Goal: Information Seeking & Learning: Understand process/instructions

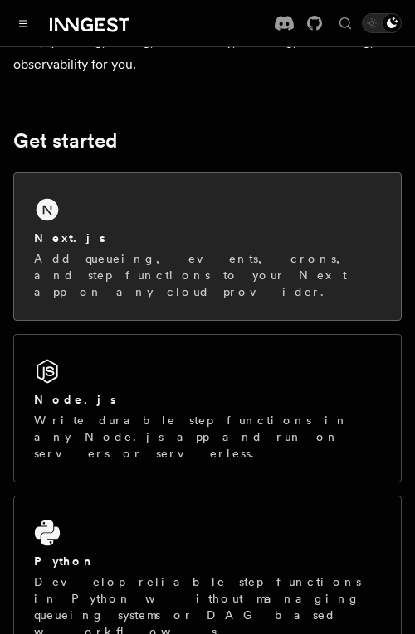
click at [182, 216] on div "Next.js Add queueing, events, crons, and step functions to your Next app on any…" at bounding box center [207, 246] width 386 height 147
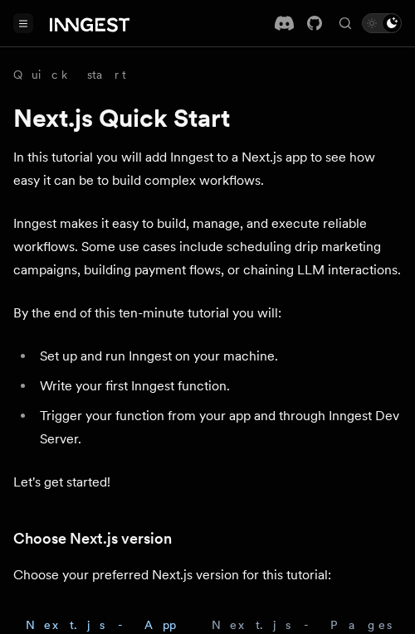
click at [24, 20] on icon "Toggle navigation" at bounding box center [23, 23] width 8 height 7
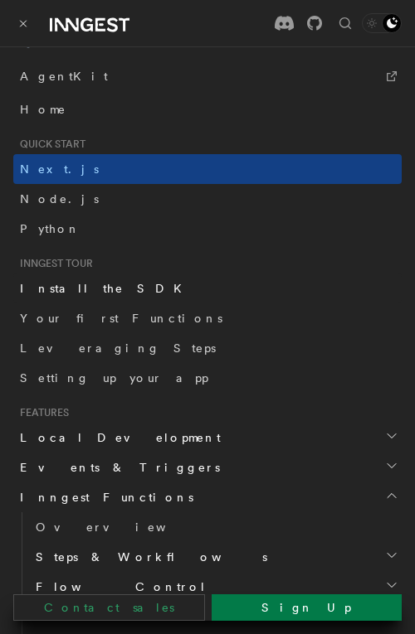
scroll to position [129, 0]
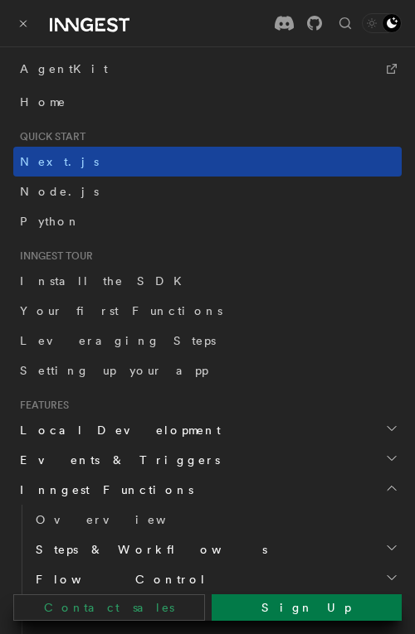
click at [98, 170] on link "Next.js" at bounding box center [207, 162] width 388 height 30
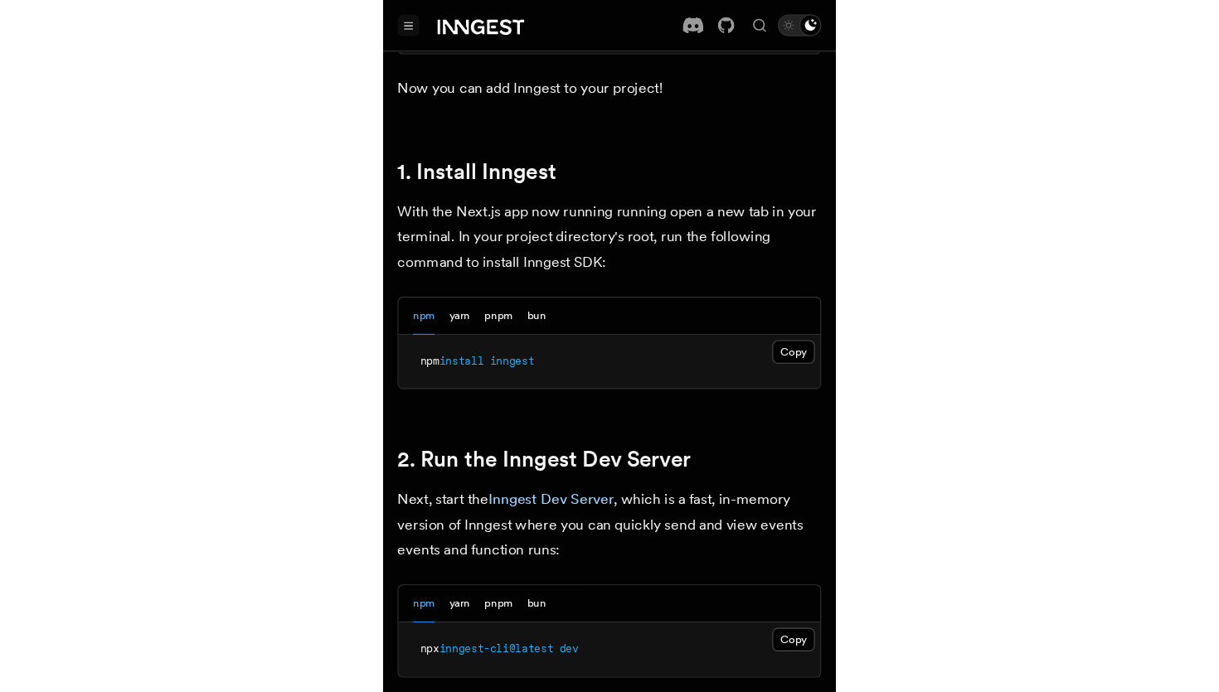
scroll to position [1001, 0]
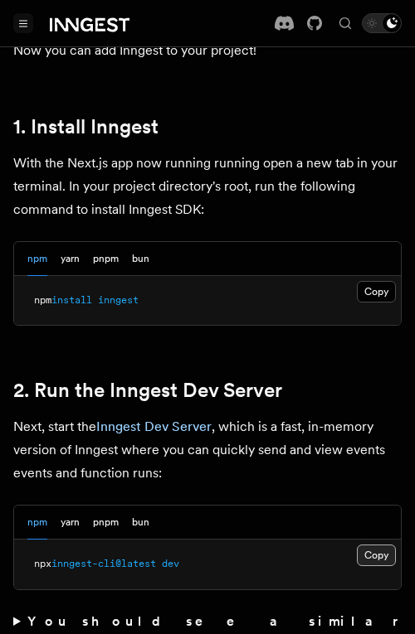
click at [363, 545] on button "Copy Copied" at bounding box center [376, 556] width 39 height 22
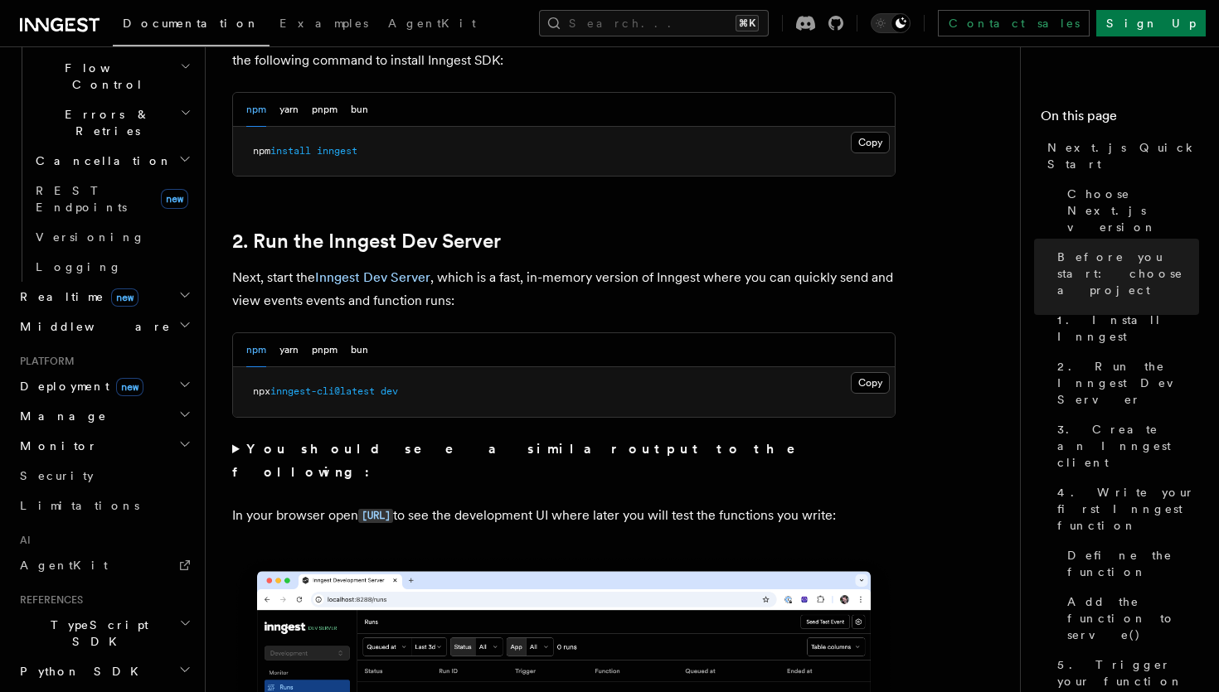
scroll to position [629, 0]
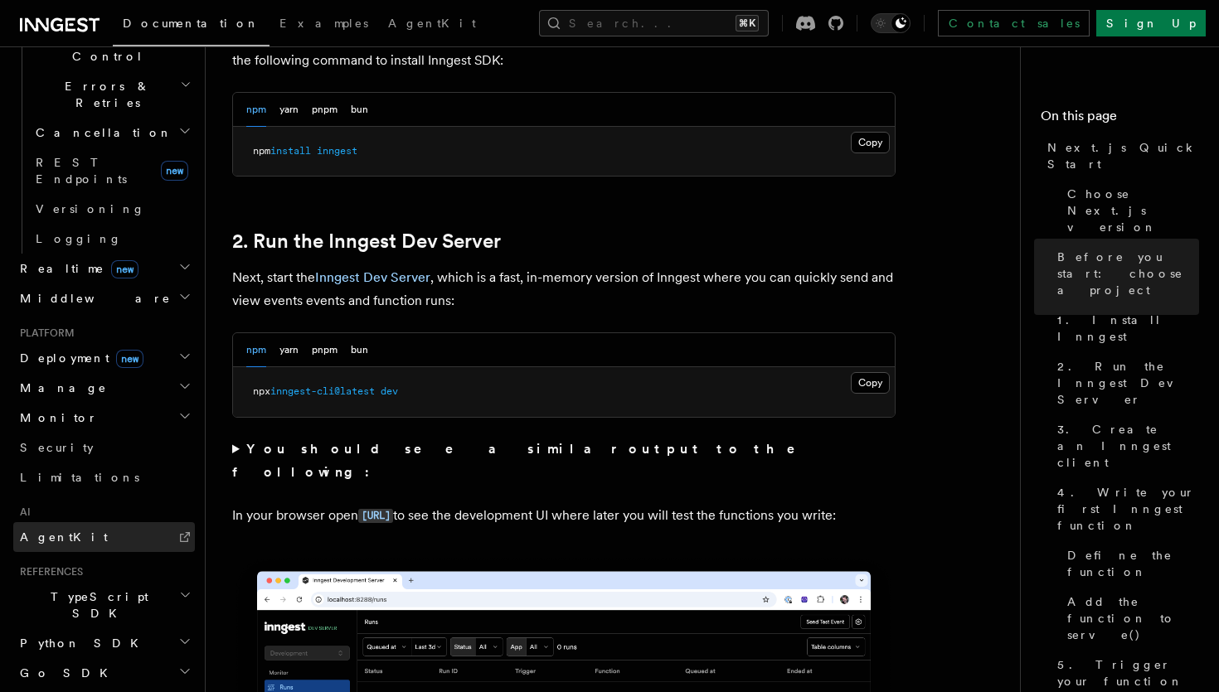
click at [123, 522] on link "AgentKit" at bounding box center [104, 537] width 182 height 30
